Goal: Browse casually

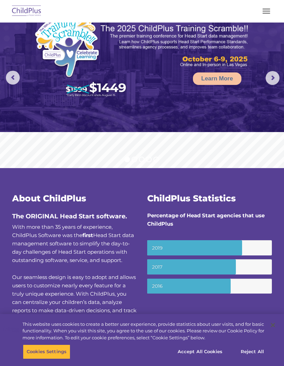
click at [269, 10] on button "button" at bounding box center [266, 11] width 15 height 11
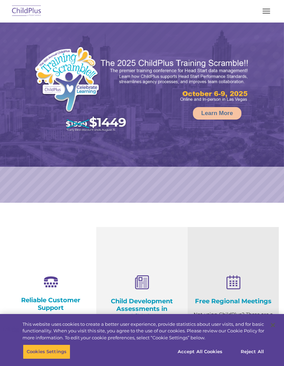
select select "MEDIUM"
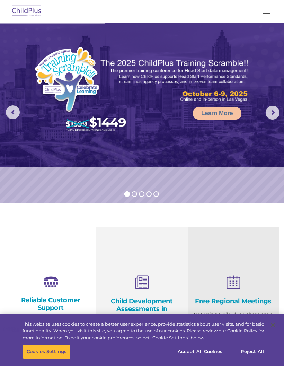
click at [268, 12] on button "button" at bounding box center [266, 11] width 15 height 11
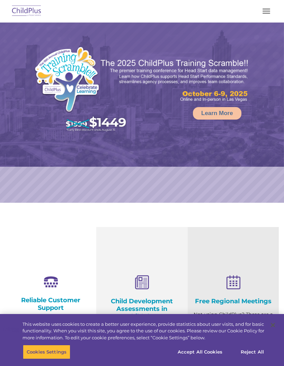
select select "MEDIUM"
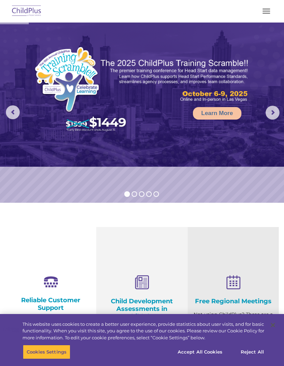
click at [262, 14] on button "button" at bounding box center [266, 11] width 15 height 11
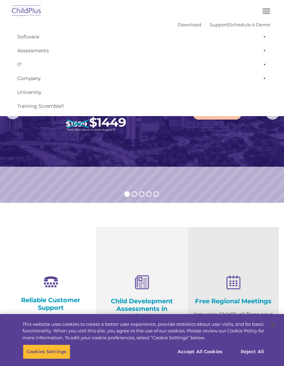
click at [266, 12] on button "button" at bounding box center [266, 11] width 15 height 11
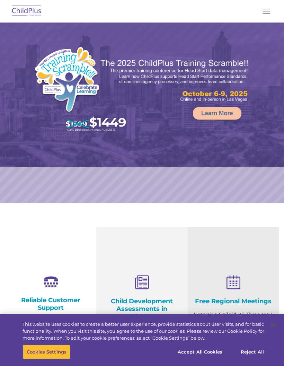
select select "MEDIUM"
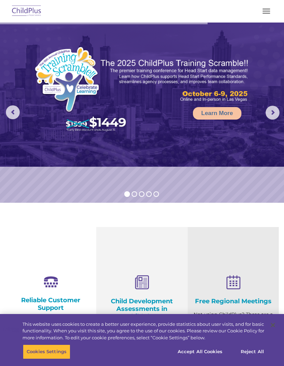
click at [23, 10] on img at bounding box center [26, 11] width 33 height 16
click at [271, 10] on button "button" at bounding box center [266, 11] width 15 height 11
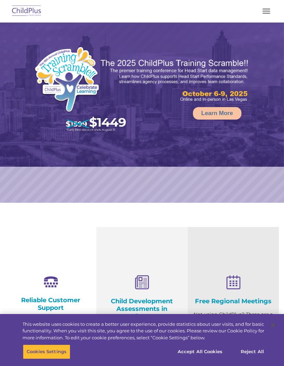
select select "MEDIUM"
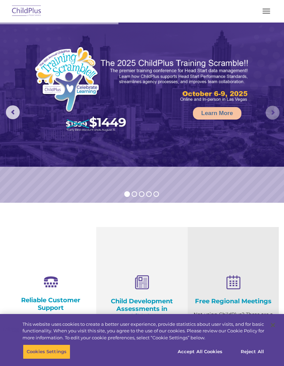
click at [269, 111] on rs-arrow at bounding box center [273, 113] width 14 height 14
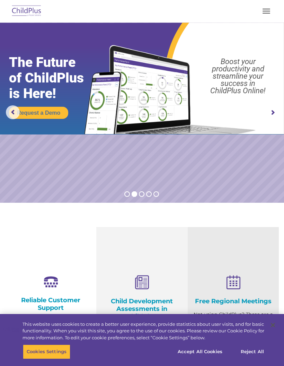
click at [271, 114] on rs-arrow at bounding box center [273, 113] width 14 height 14
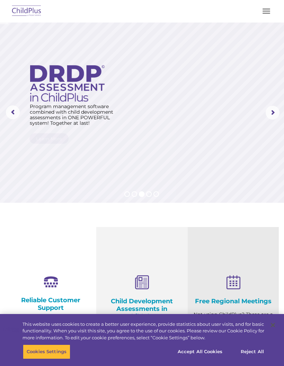
click at [263, 112] on rs-layer at bounding box center [142, 113] width 284 height 180
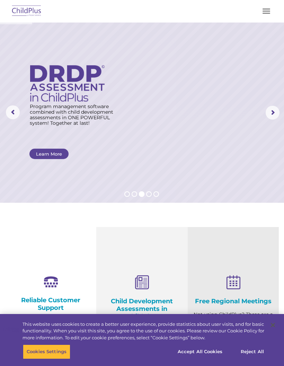
click at [270, 115] on rs-arrow at bounding box center [273, 113] width 14 height 14
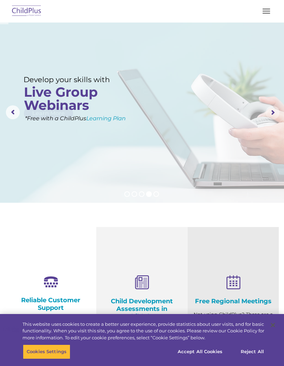
click at [272, 106] on rs-arrow at bounding box center [273, 113] width 14 height 14
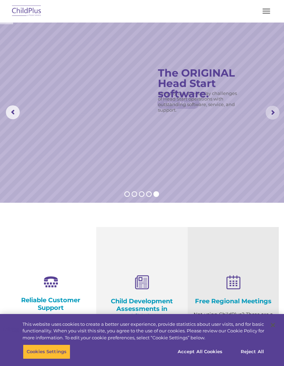
click at [267, 109] on rs-arrow at bounding box center [273, 113] width 14 height 14
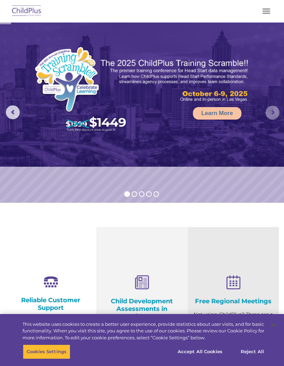
click at [275, 111] on rs-arrow at bounding box center [273, 113] width 14 height 14
